Goal: Find specific page/section: Find specific page/section

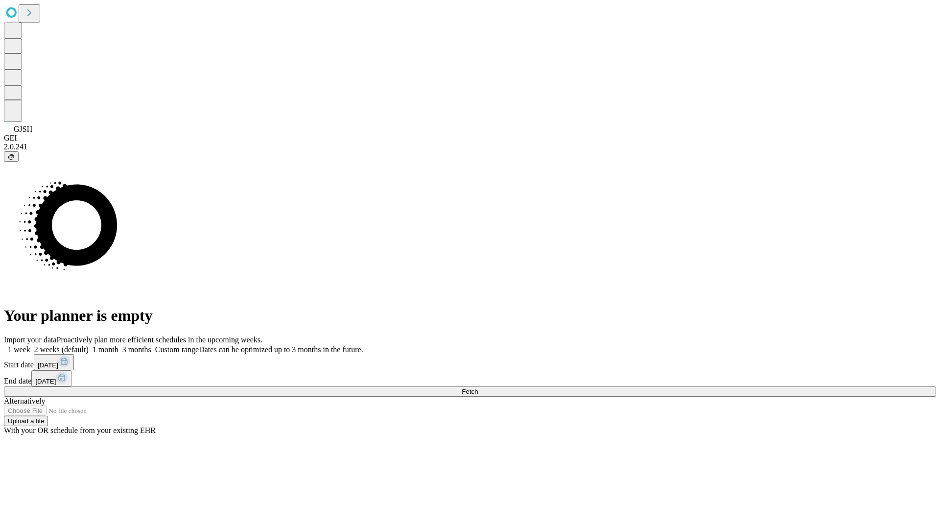
click at [478, 388] on span "Fetch" at bounding box center [470, 391] width 16 height 7
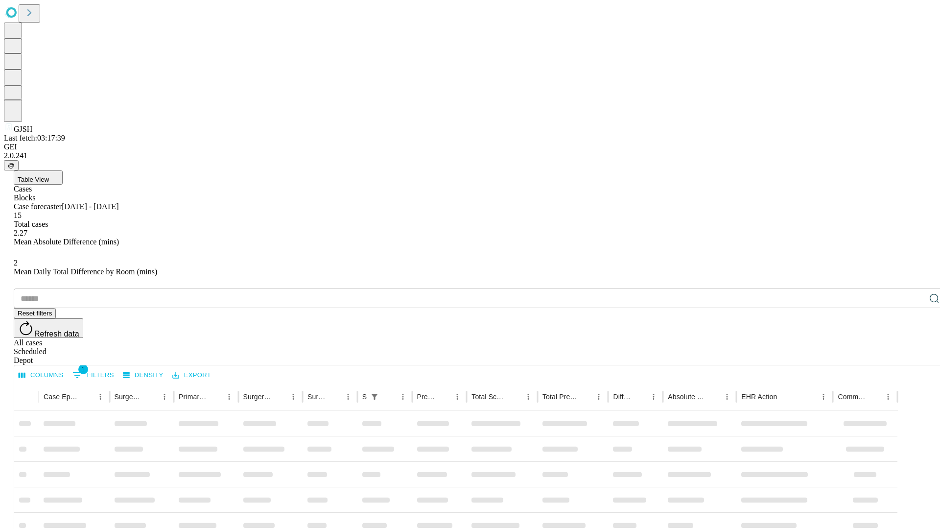
click at [915, 356] on div "Depot" at bounding box center [480, 360] width 932 height 9
